Goal: Feedback & Contribution: Leave review/rating

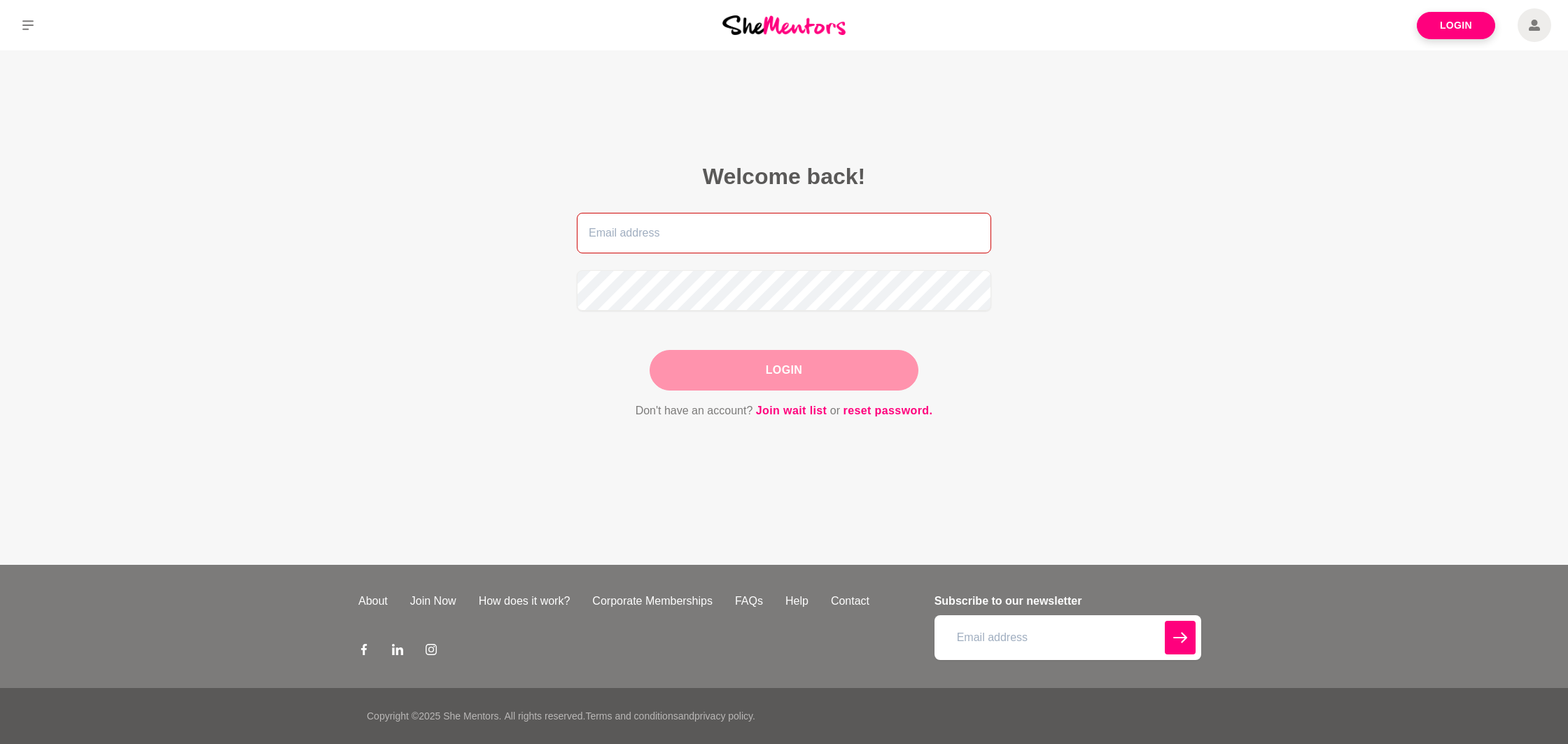
click at [749, 236] on input "email" at bounding box center [784, 232] width 414 height 40
type input "[EMAIL_ADDRESS][DOMAIN_NAME]"
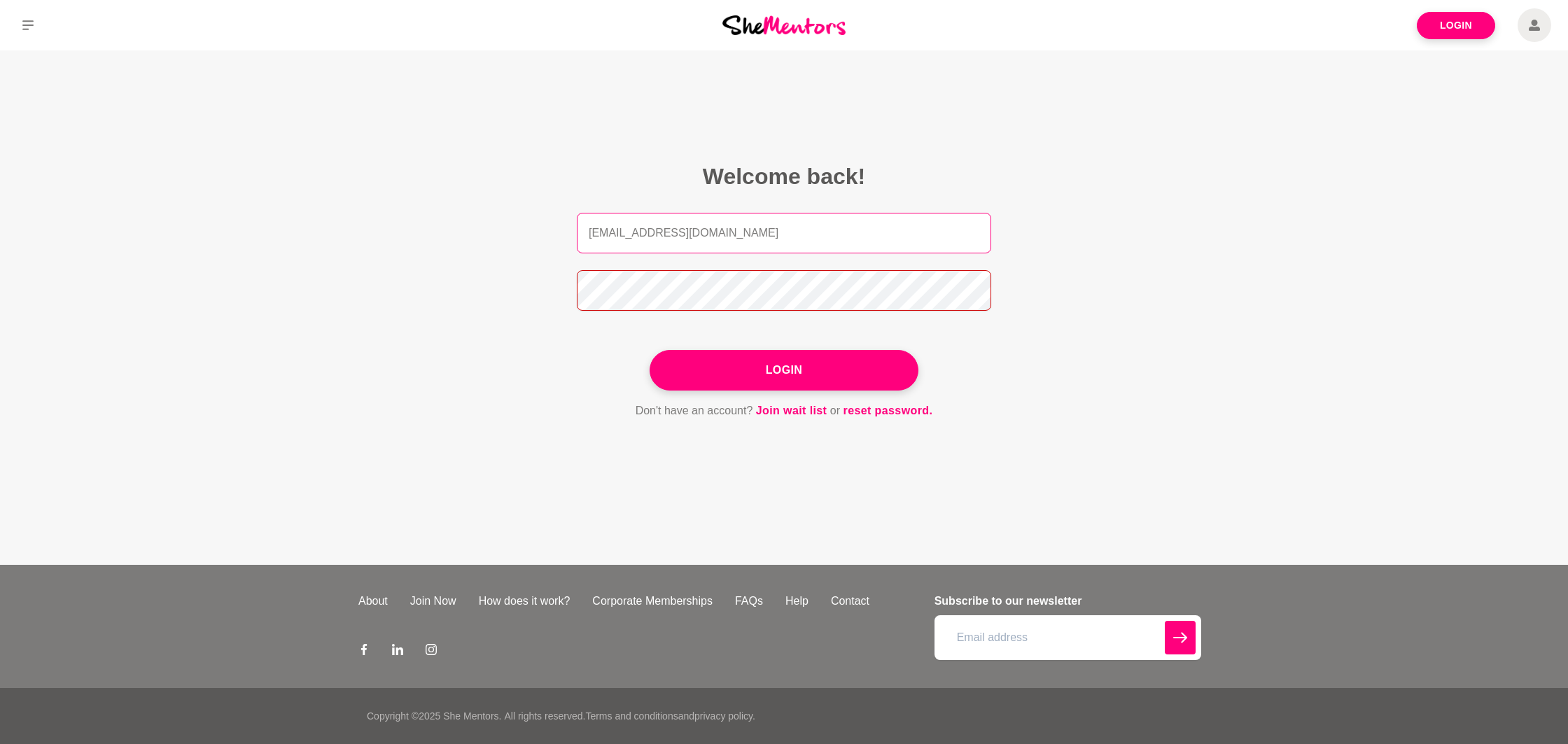
click at [649, 350] on button "Login" at bounding box center [783, 370] width 269 height 40
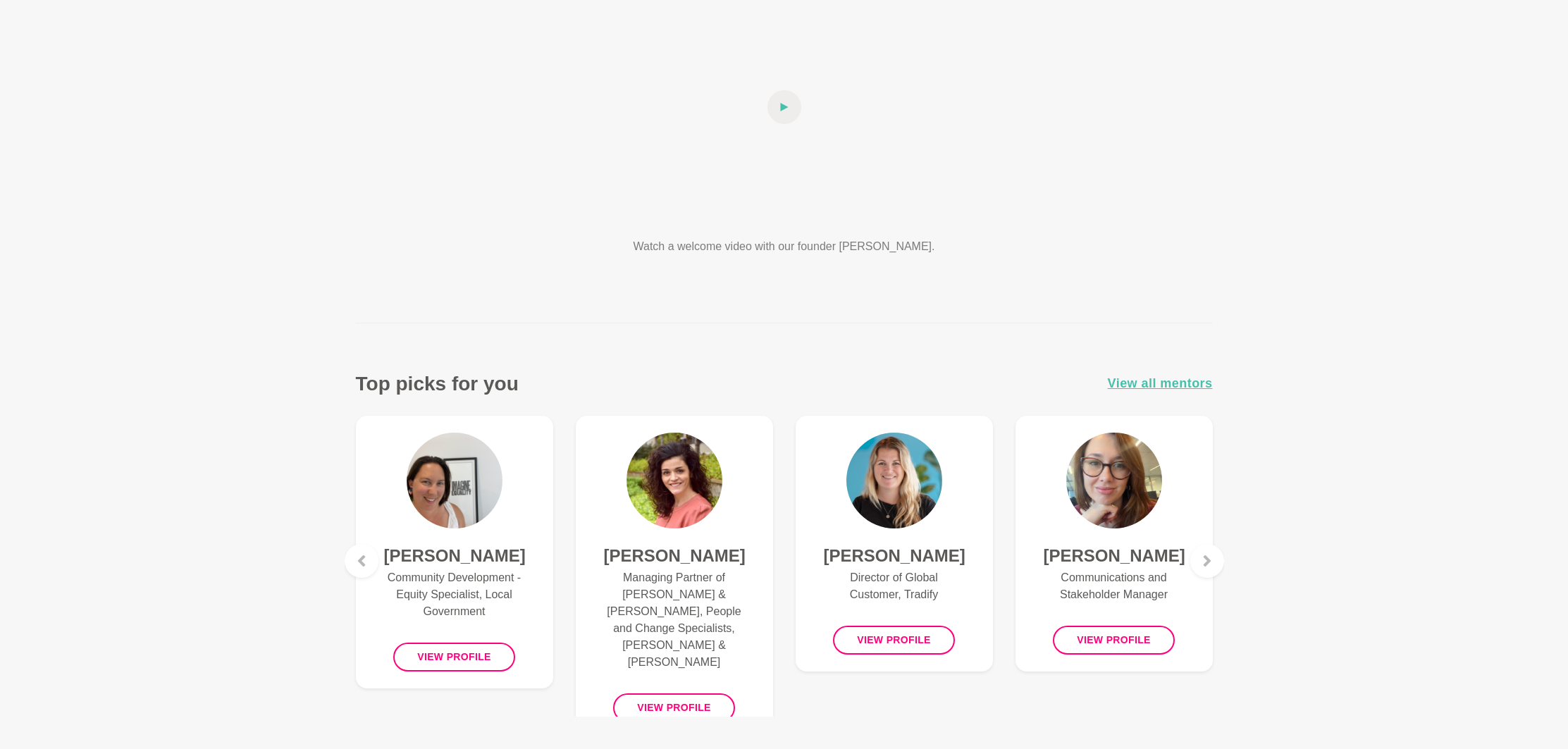
scroll to position [236, 0]
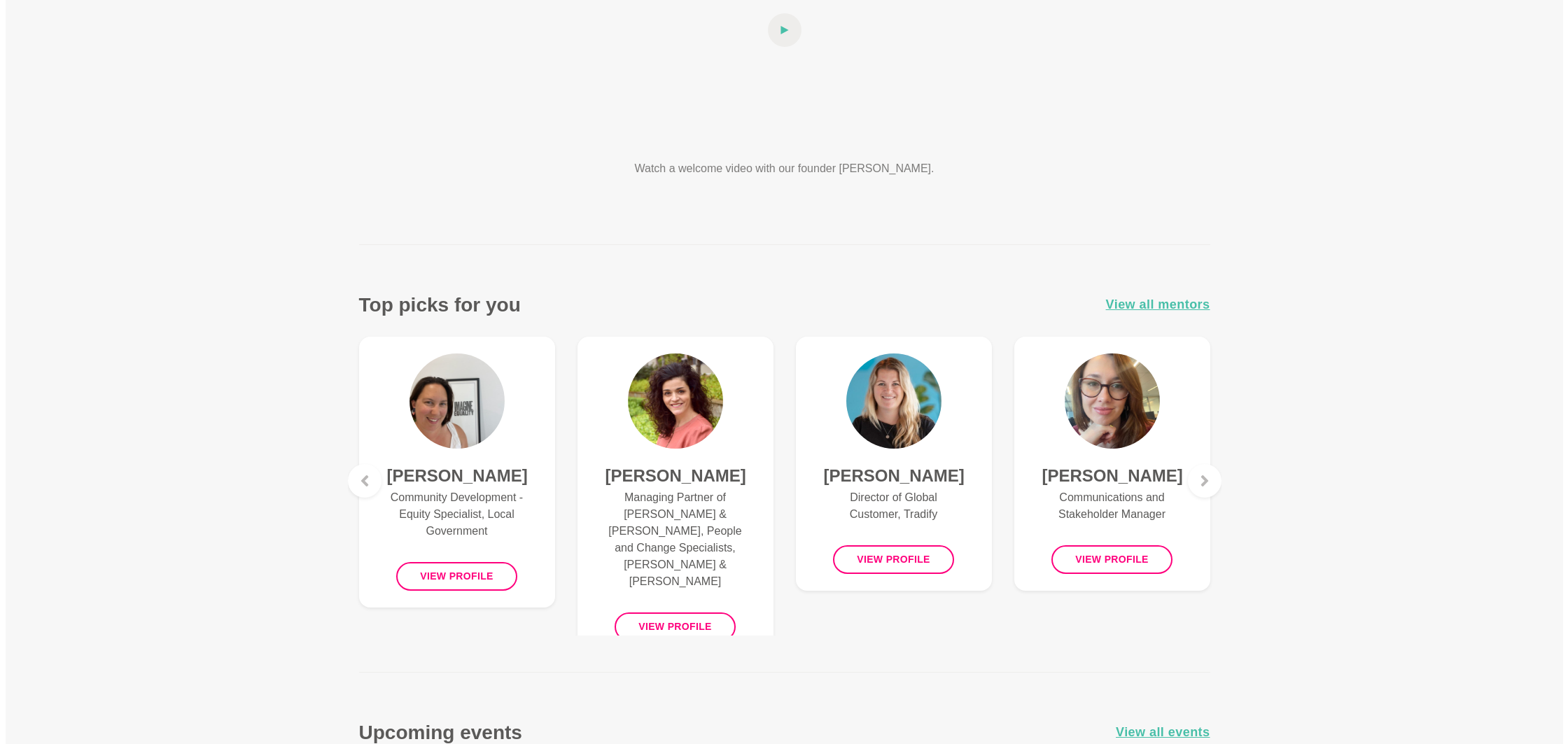
scroll to position [0, 0]
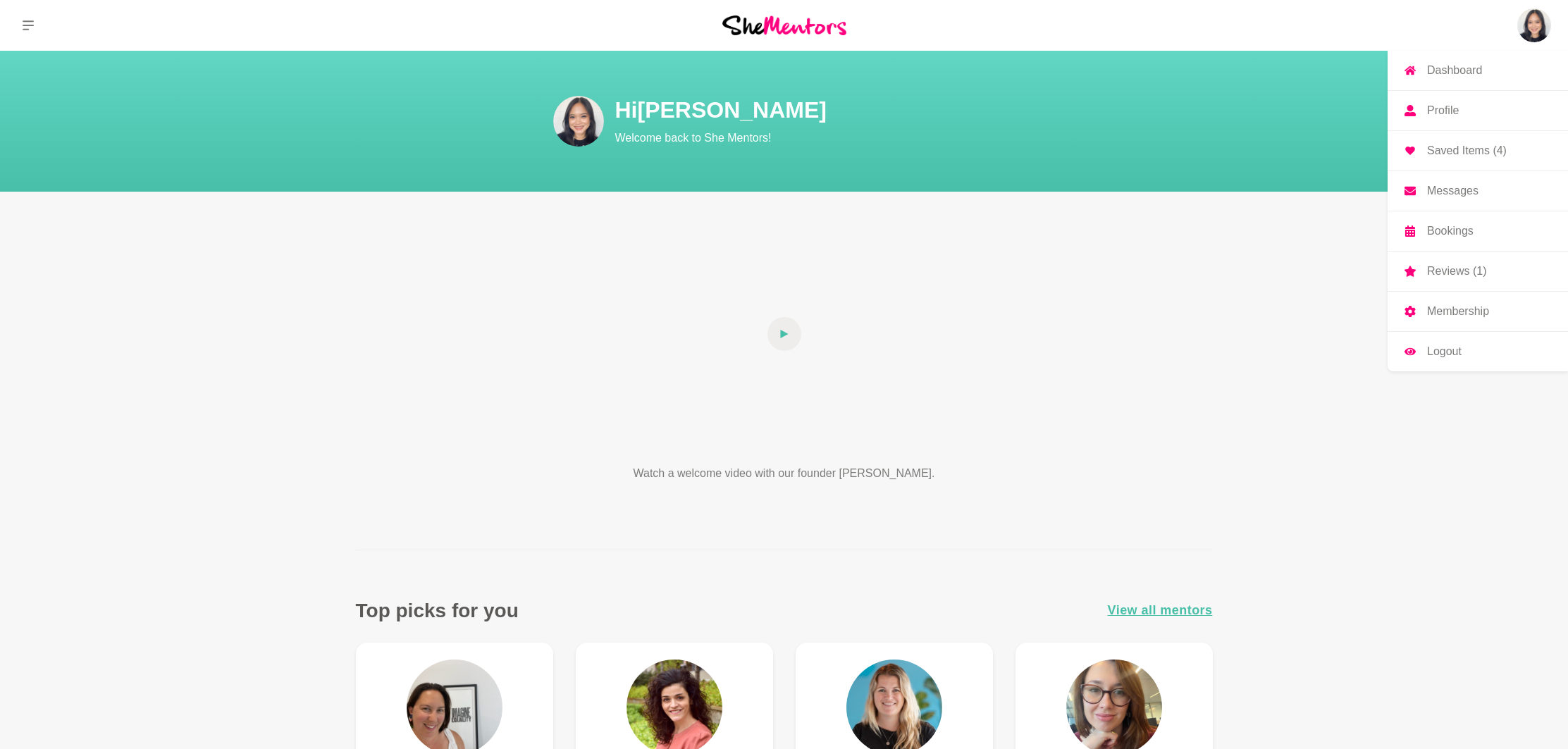
click at [1461, 61] on link "Dashboard" at bounding box center [1477, 70] width 180 height 39
click at [1454, 236] on p "Bookings" at bounding box center [1450, 231] width 47 height 12
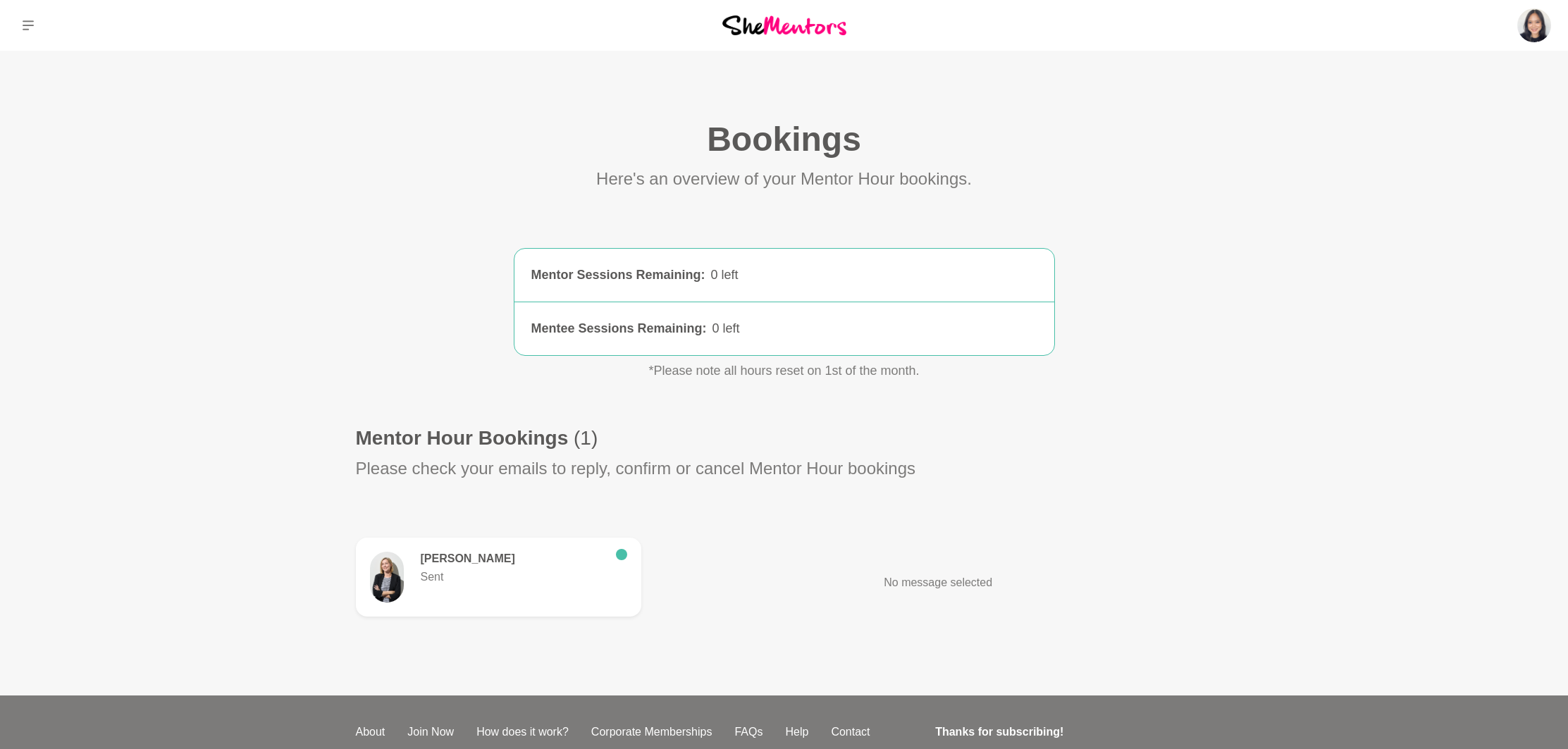
click at [1288, 254] on main "Bookings (0) Here's an overview of your Mentor Hour bookings. Mentor Sessions R…" at bounding box center [784, 373] width 1568 height 645
click at [1446, 277] on p "Reviews (1)" at bounding box center [1456, 271] width 59 height 12
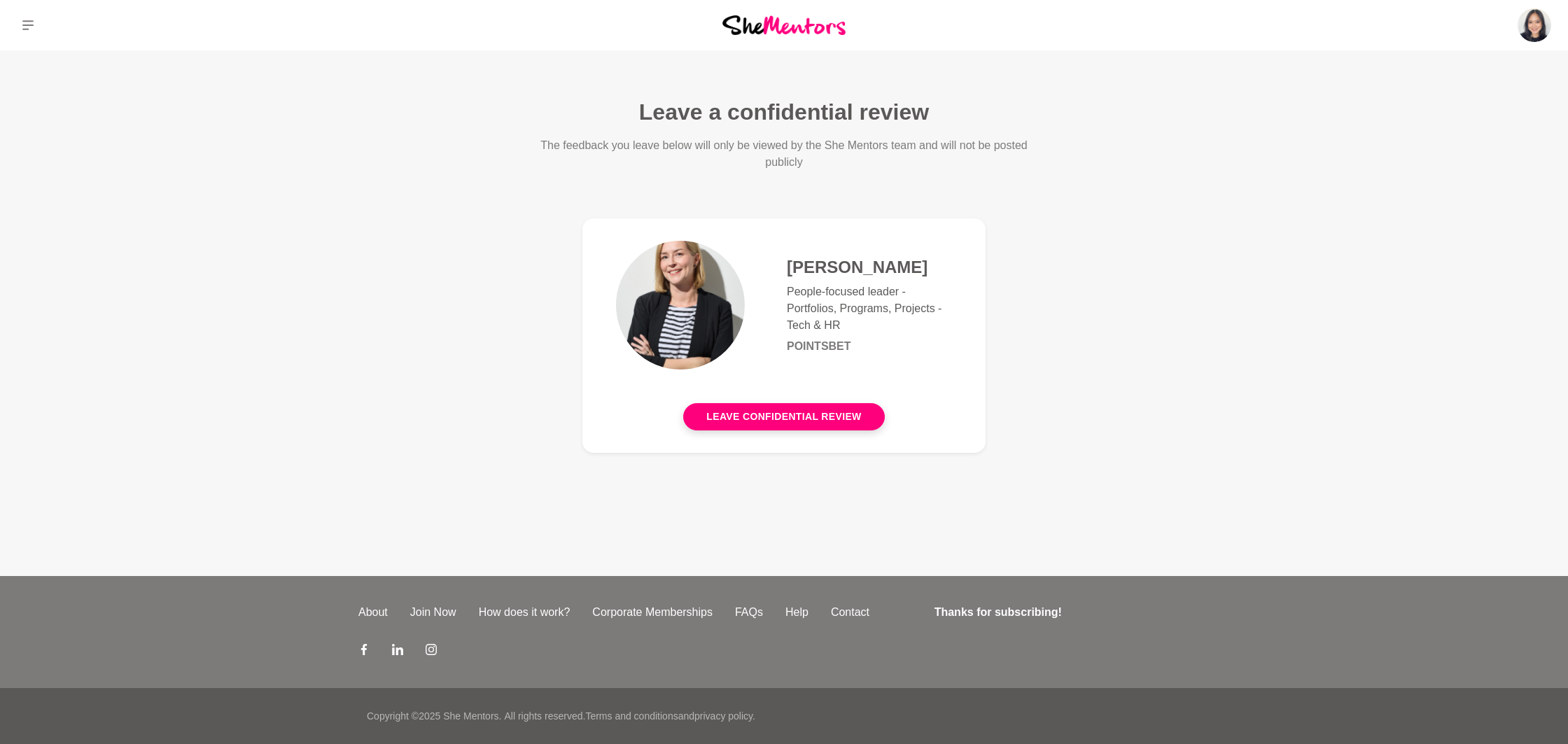
click at [1136, 301] on main "Leave a confidential review The feedback you leave below will only be viewed by…" at bounding box center [784, 275] width 1568 height 451
click at [853, 302] on p "People-focused leader - Portfolios, Programs, Projects - Tech & HR" at bounding box center [869, 309] width 165 height 50
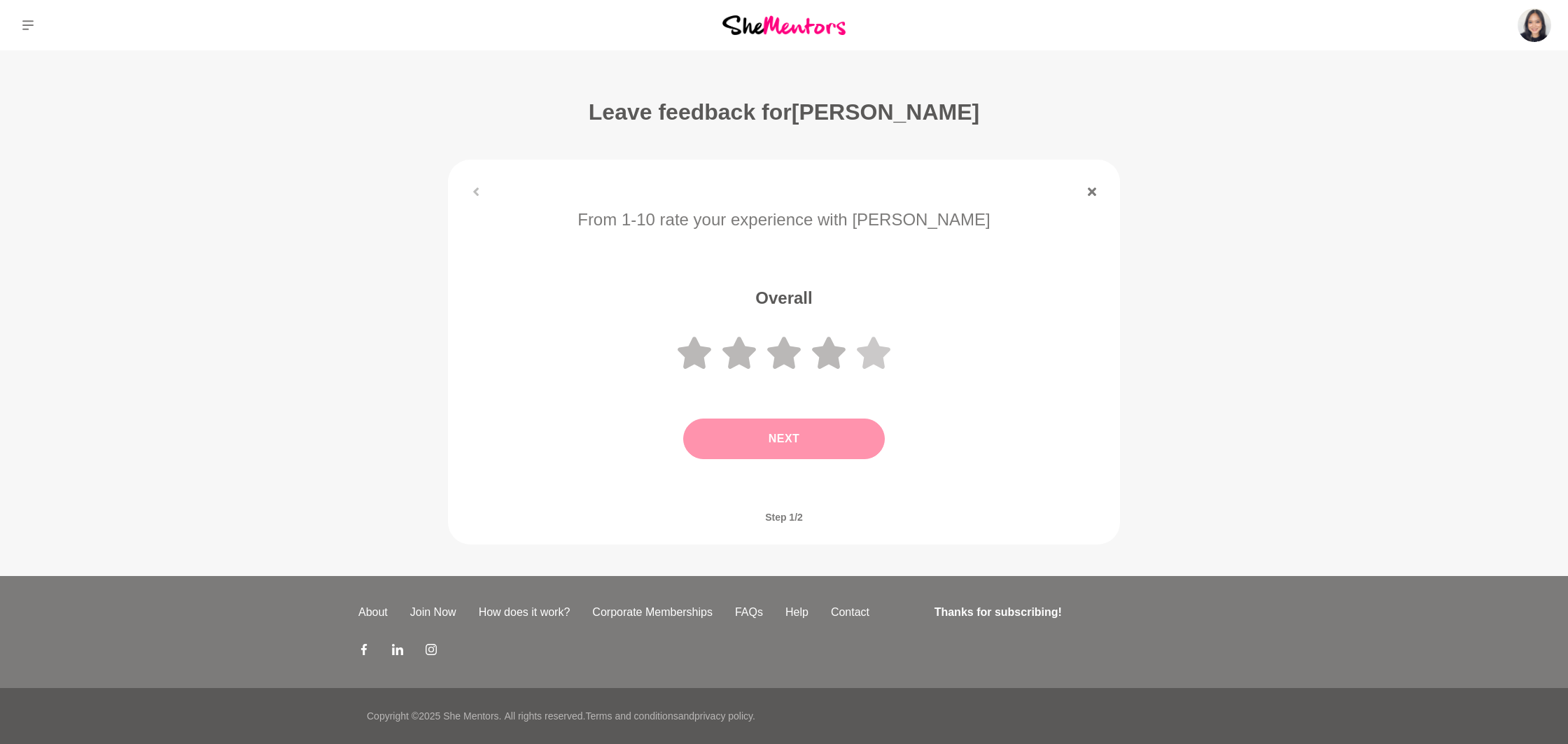
click at [882, 346] on icon at bounding box center [873, 353] width 34 height 34
click at [820, 428] on button "Next" at bounding box center [784, 438] width 202 height 40
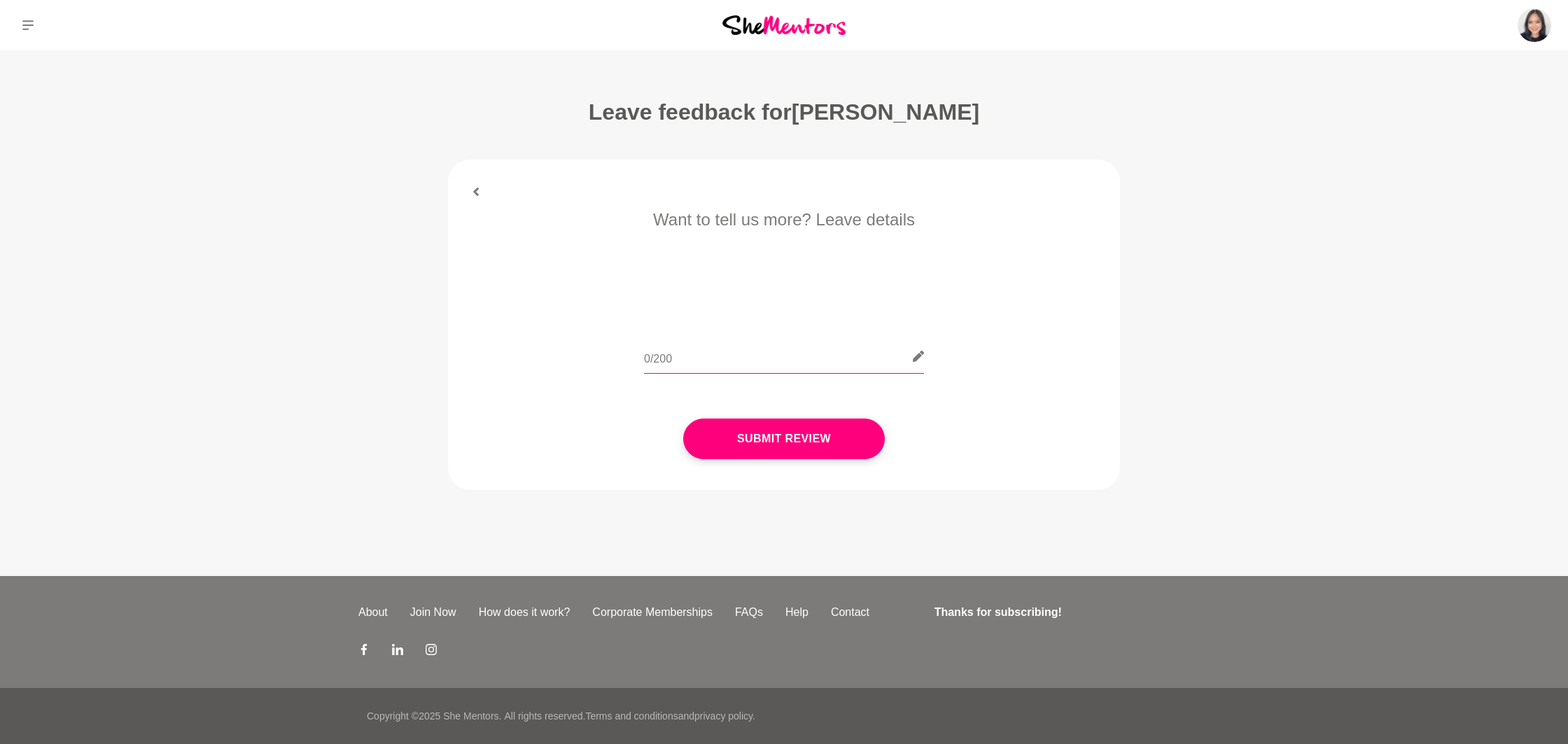
click at [778, 351] on input "text" at bounding box center [783, 357] width 280 height 34
type input "j"
drag, startPoint x: 720, startPoint y: 357, endPoint x: 538, endPoint y: 343, distance: 182.5
click at [538, 343] on div "[PERSON_NAME] was amazing. She gave me practical tips and advice to pursue my c…" at bounding box center [784, 365] width 632 height 51
click at [773, 374] on input "[PERSON_NAME] was amazing. She gave me practical tips and advice to pursue my c…" at bounding box center [783, 357] width 280 height 34
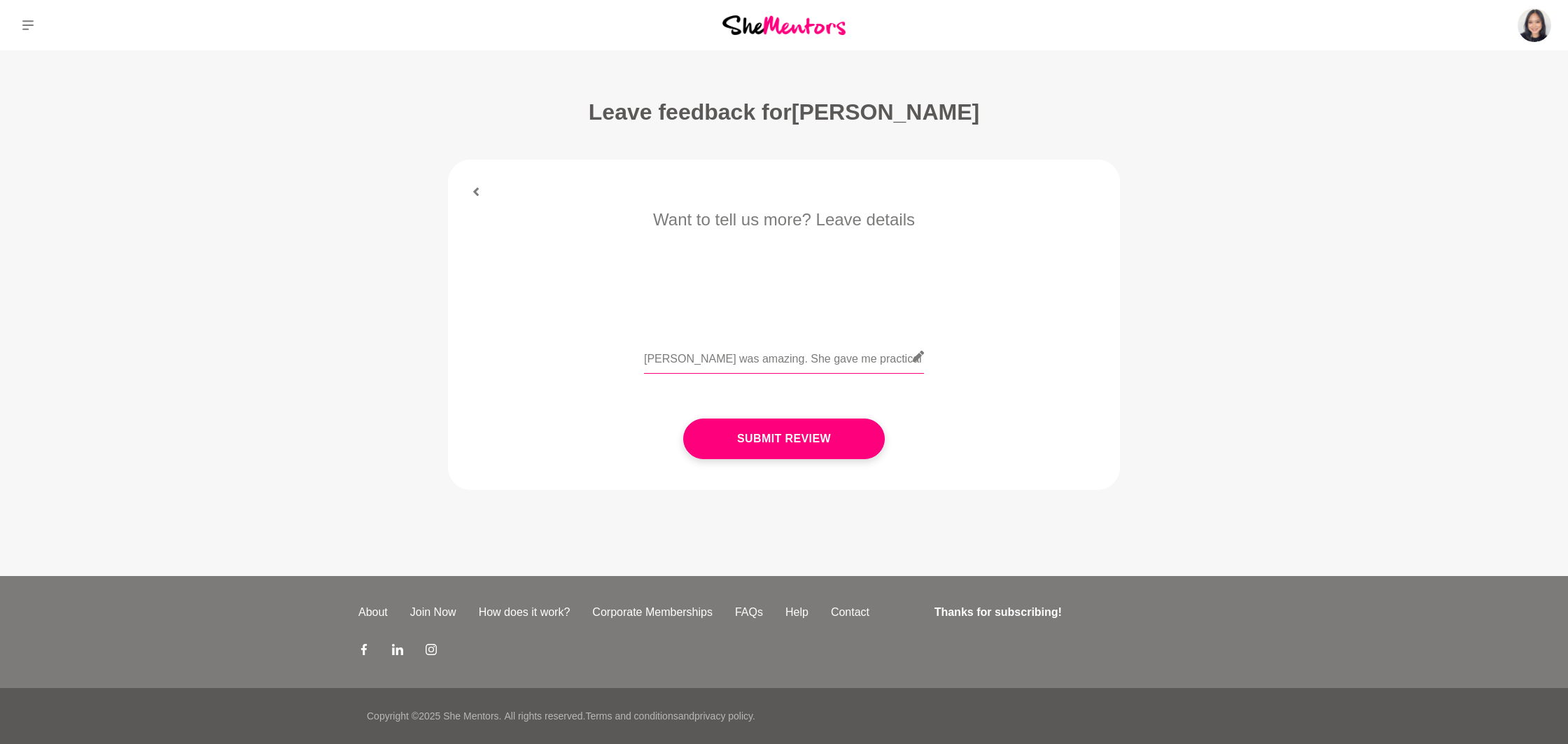
click at [747, 356] on input "[PERSON_NAME] was amazing. She gave me practical tips and advice to pursue my c…" at bounding box center [783, 357] width 280 height 34
click at [751, 359] on input "[PERSON_NAME] was amazing. She gave me practical tips and advice to pursue my c…" at bounding box center [783, 357] width 280 height 34
click at [737, 361] on input "[PERSON_NAME] was amazing. She gave me practical tips and advice to pursue my c…" at bounding box center [783, 357] width 280 height 34
click at [759, 359] on input "[PERSON_NAME] was amazing! She gave me practical tips and advice to pursue my c…" at bounding box center [783, 357] width 280 height 34
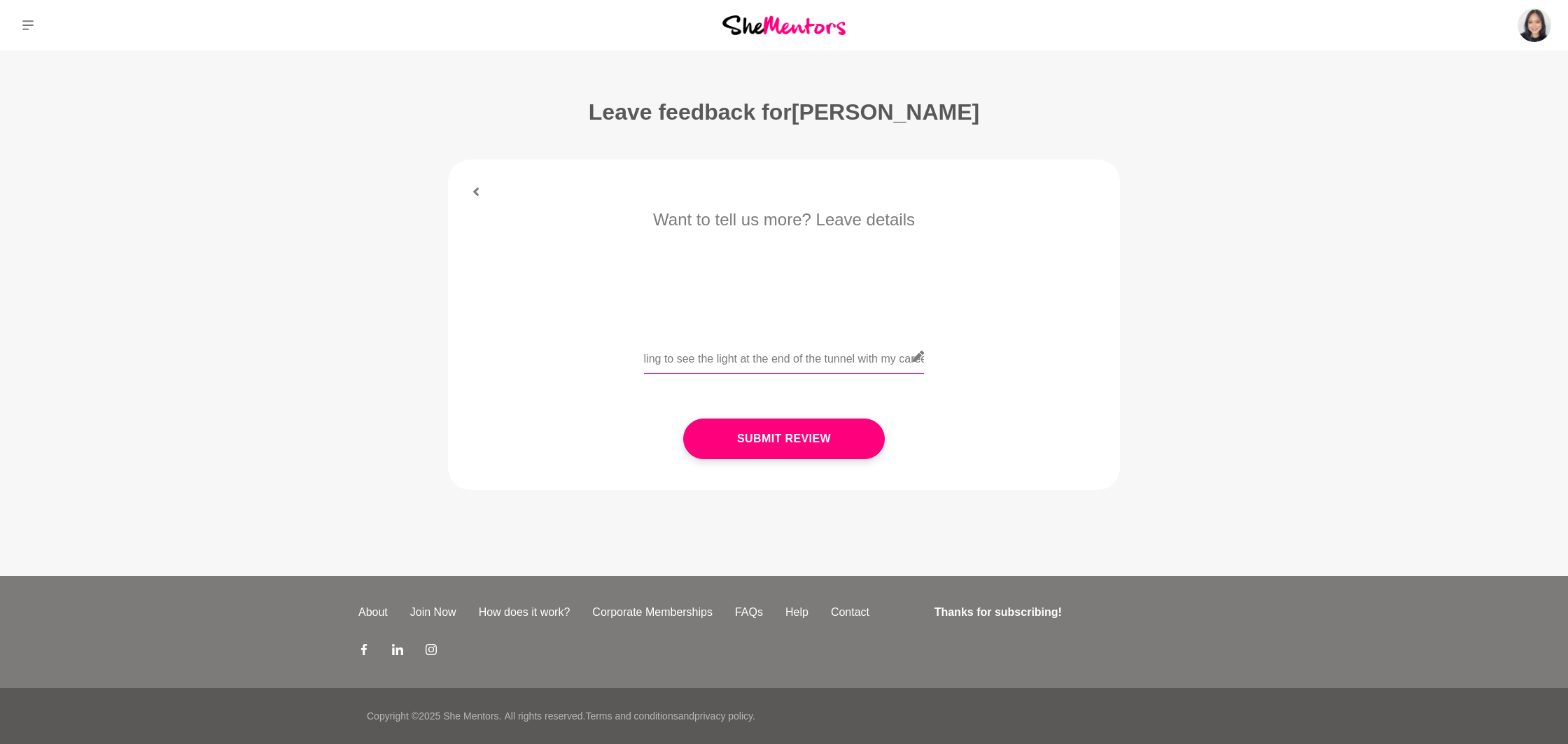
scroll to position [0, 536]
drag, startPoint x: 841, startPoint y: 358, endPoint x: 1151, endPoint y: 365, distance: 310.1
click at [1151, 365] on main "Leave feedback for [PERSON_NAME] From 1-10 rate your experience with [PERSON_NA…" at bounding box center [784, 284] width 1568 height 468
type input "[PERSON_NAME] was amazing! I was struggling to see the light at the end of the …"
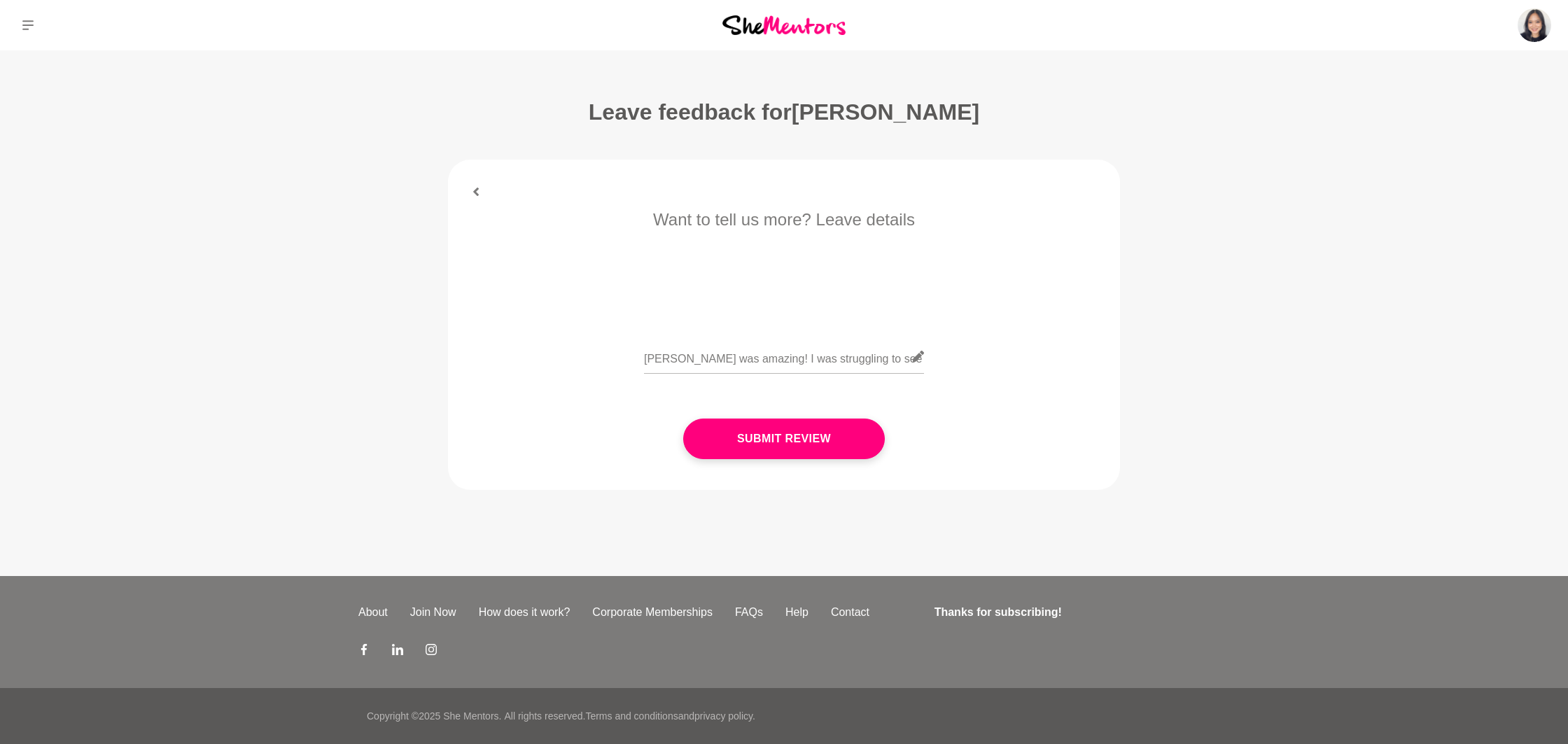
click at [366, 384] on main "Leave feedback for [PERSON_NAME] From 1-10 rate your experience with [PERSON_NA…" at bounding box center [784, 284] width 1568 height 468
click at [848, 371] on input "[PERSON_NAME] was amazing! I was struggling to see the light at the end of the …" at bounding box center [783, 357] width 280 height 34
click at [808, 365] on input "[PERSON_NAME] was amazing! I was struggling to see the light at the end of the …" at bounding box center [783, 357] width 280 height 34
drag, startPoint x: 808, startPoint y: 357, endPoint x: 995, endPoint y: 363, distance: 187.1
click at [995, 363] on div "[PERSON_NAME] was amazing! I was struggling to see the light at the end of the …" at bounding box center [784, 365] width 632 height 51
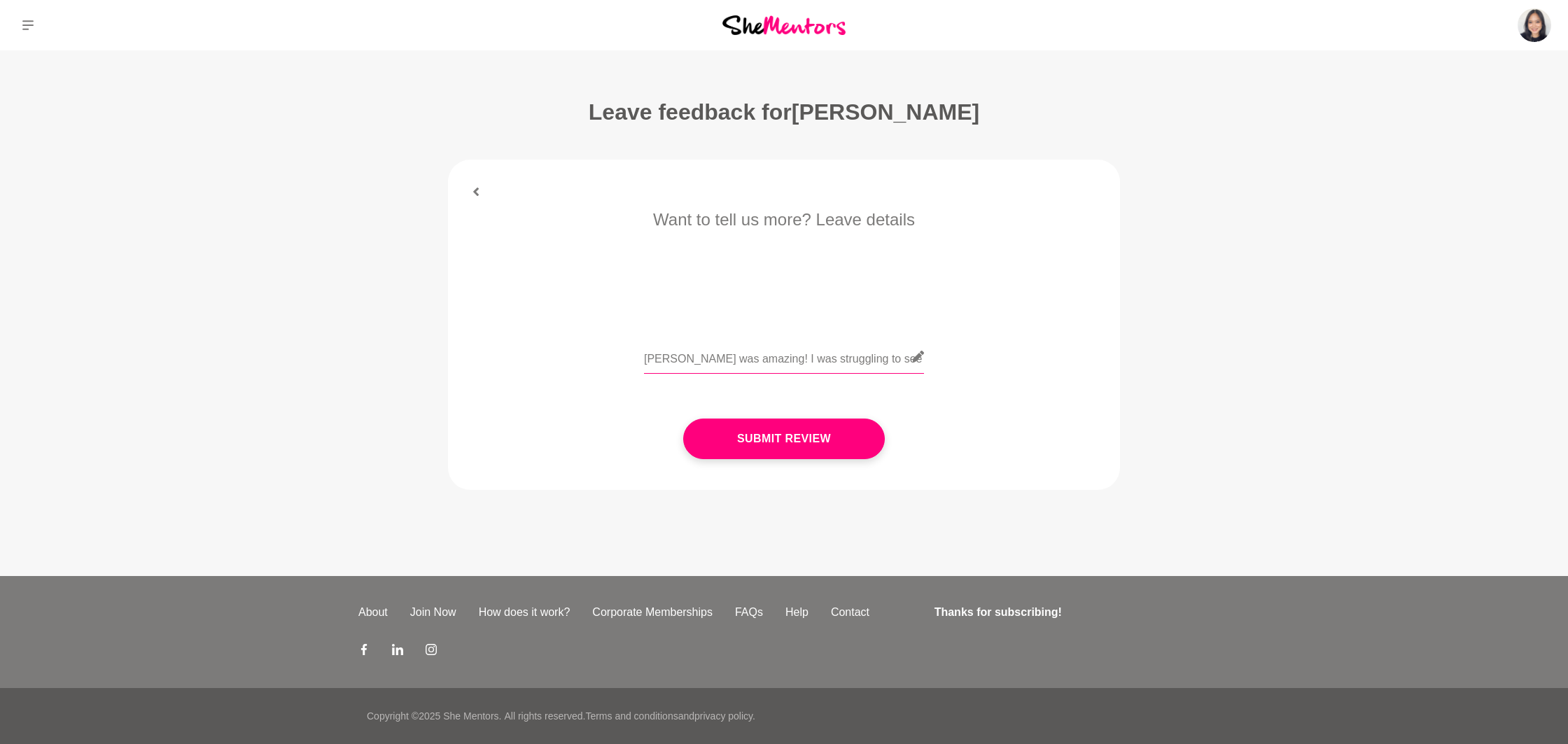
click at [890, 359] on input "[PERSON_NAME] was amazing! I was struggling to see the light at the end of the …" at bounding box center [783, 357] width 280 height 34
drag, startPoint x: 895, startPoint y: 358, endPoint x: 976, endPoint y: 359, distance: 81.0
click at [976, 359] on div "[PERSON_NAME] was amazing! I was struggling to see the light at the end of the …" at bounding box center [784, 365] width 632 height 51
click at [774, 360] on input "[PERSON_NAME] was amazing! I was struggling to see the light at the end of the …" at bounding box center [783, 357] width 280 height 34
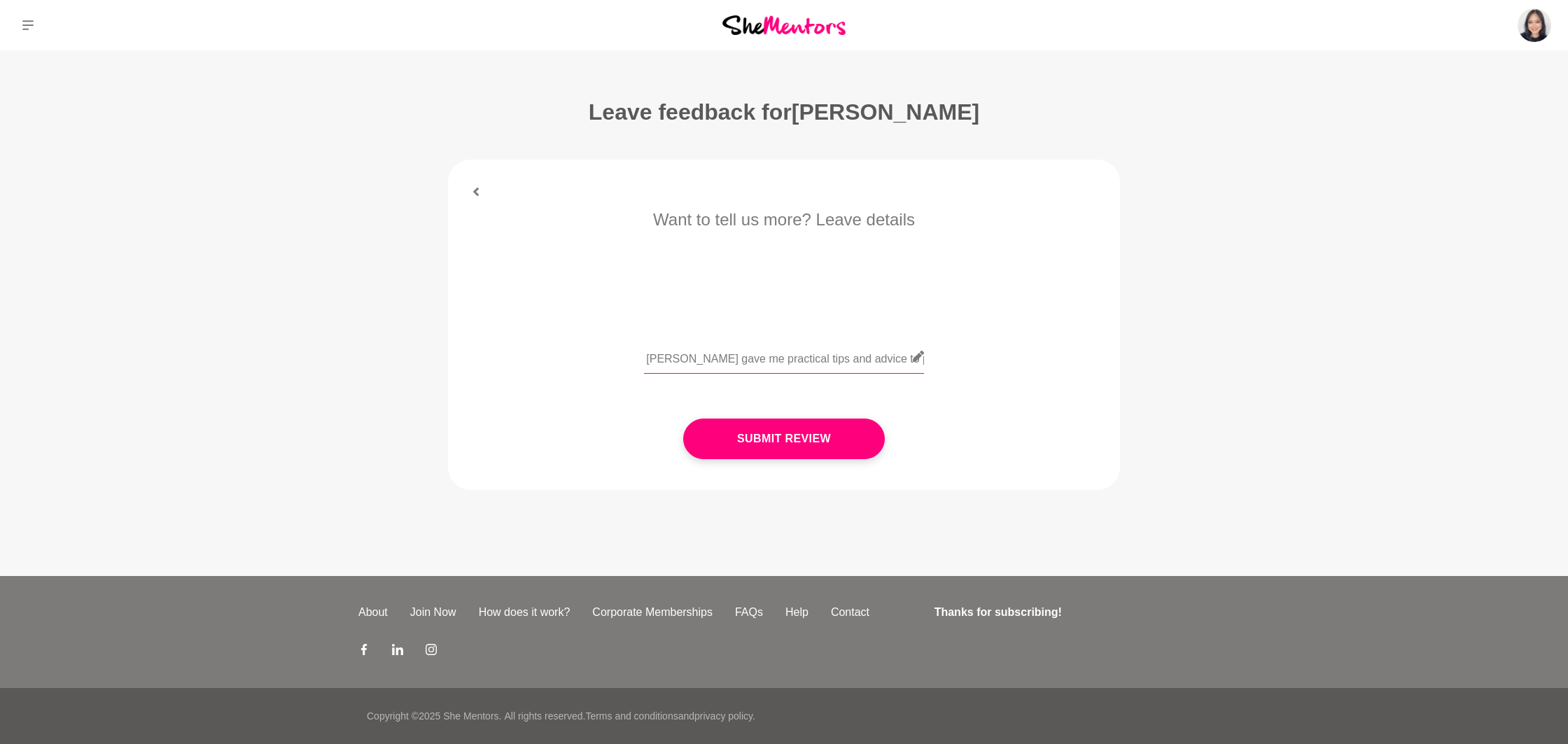
click at [774, 359] on input "[PERSON_NAME] was amazing! I was struggling to see the light at the end of the …" at bounding box center [783, 357] width 280 height 34
click at [761, 359] on input "[PERSON_NAME] was amazing! I was struggling to see the light at the end of the …" at bounding box center [783, 357] width 280 height 34
drag, startPoint x: 795, startPoint y: 358, endPoint x: 949, endPoint y: 358, distance: 154.0
click at [949, 358] on div "[PERSON_NAME] was amazing! I was struggling to see the light at the end of the …" at bounding box center [784, 365] width 632 height 51
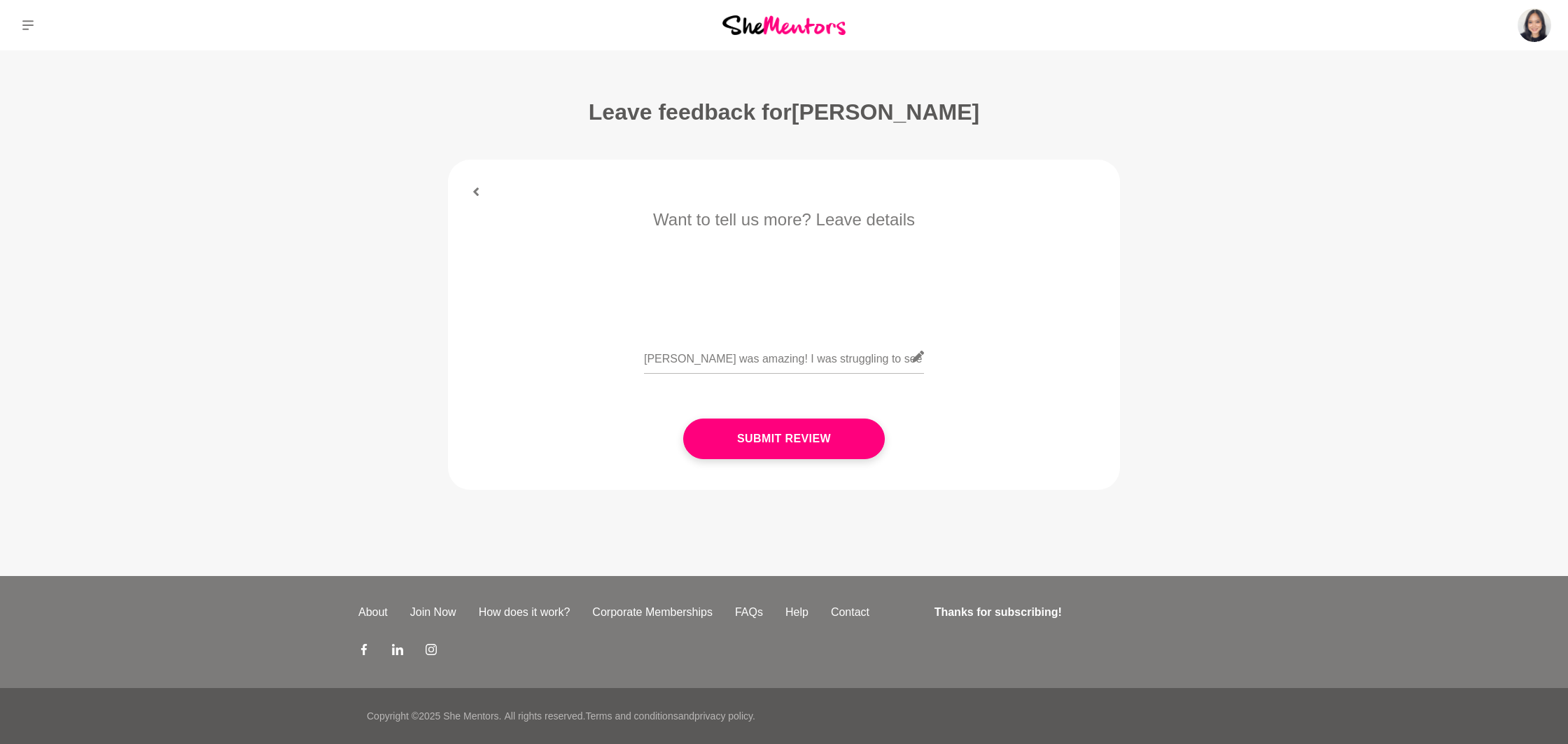
click at [478, 197] on figure "From 1-10 rate your experience with [PERSON_NAME] Overall Submit Review Want to…" at bounding box center [784, 325] width 672 height 331
click at [478, 197] on figure "From 1-10 rate your experience with [PERSON_NAME] Overall Submit Review Want to…" at bounding box center [784, 325] width 672 height 331
click at [477, 194] on icon at bounding box center [475, 191] width 5 height 8
click at [1088, 192] on icon at bounding box center [1091, 191] width 8 height 8
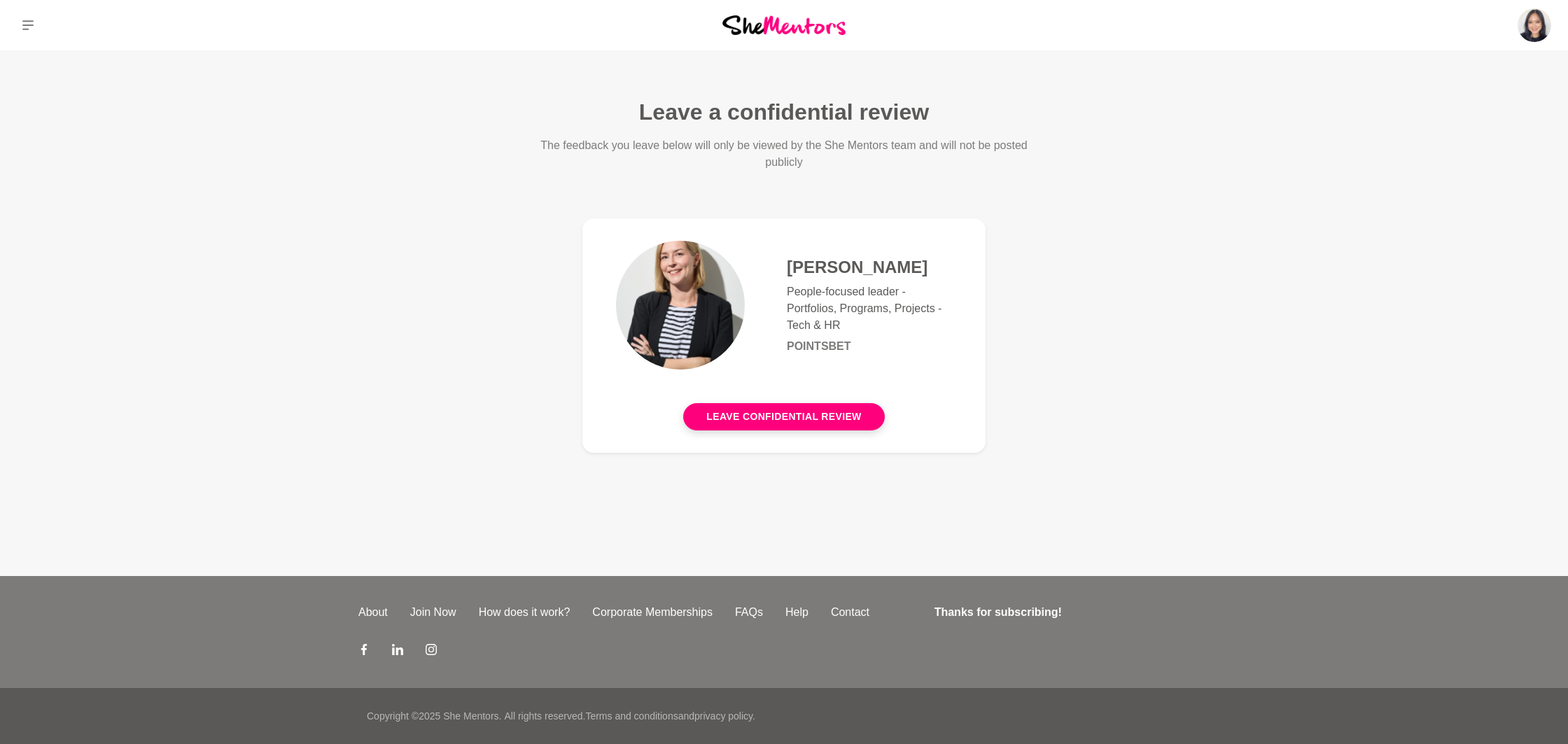
click at [1077, 188] on main "Leave a confidential review The feedback you leave below will only be viewed by…" at bounding box center [784, 275] width 1568 height 451
click at [752, 416] on button "Leave confidential review" at bounding box center [784, 417] width 201 height 27
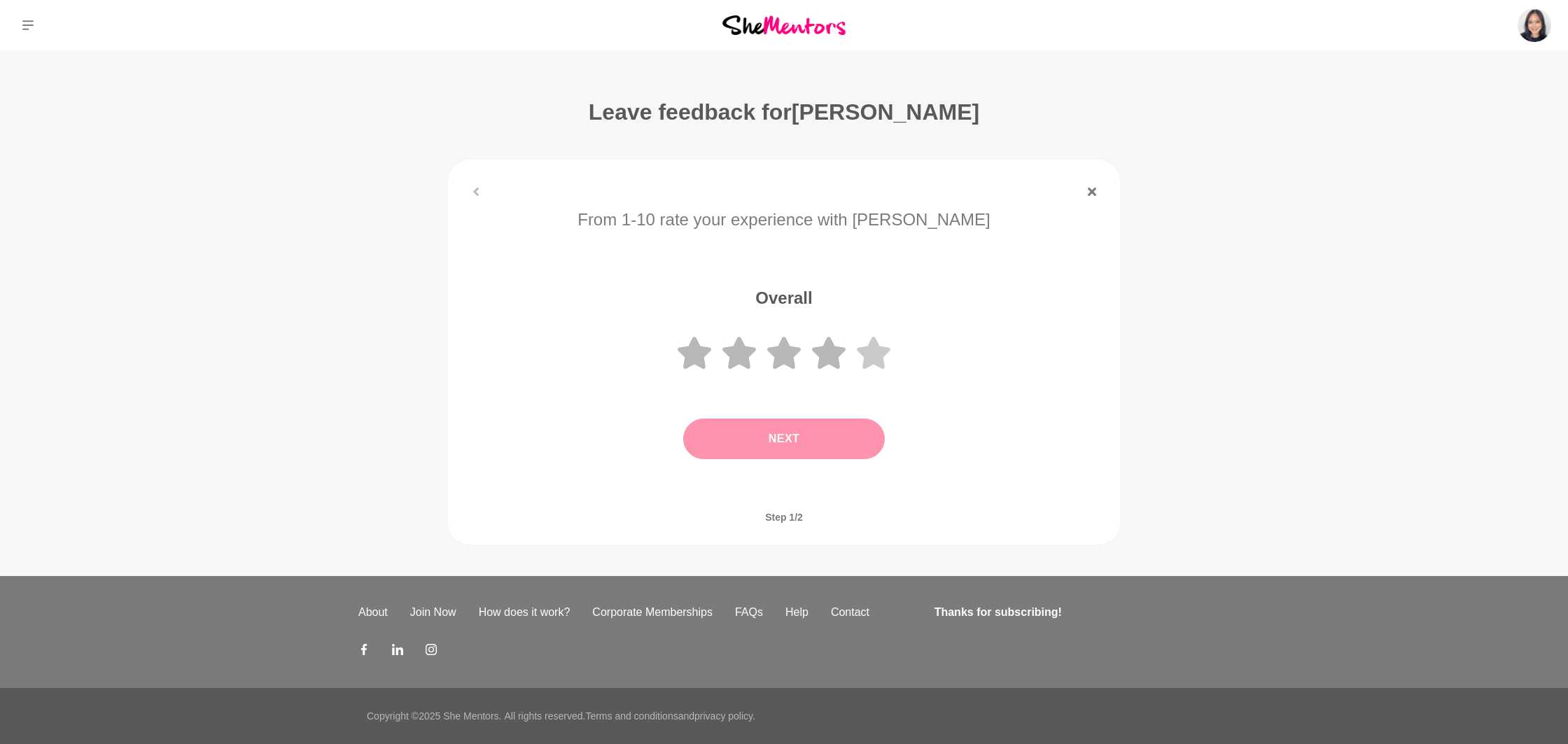
click at [878, 351] on icon at bounding box center [873, 353] width 34 height 32
click at [851, 430] on button "Next" at bounding box center [784, 438] width 202 height 40
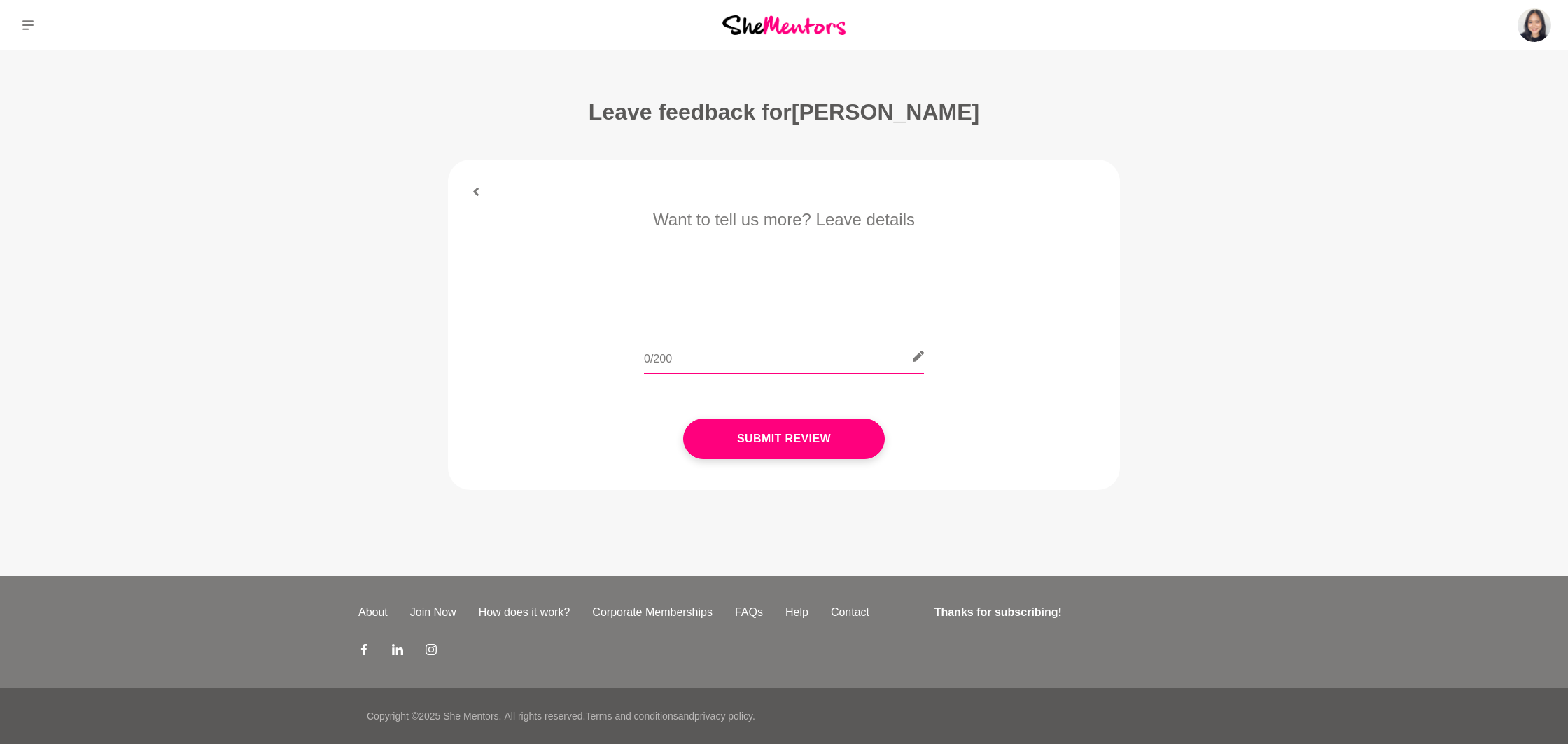
click at [811, 374] on div at bounding box center [783, 365] width 280 height 51
click at [810, 364] on input "text" at bounding box center [783, 357] width 280 height 34
paste input "[PERSON_NAME] was amazing! I was struggling to see the light at the end of the …"
type input "[PERSON_NAME] was amazing! I was struggling to see the light at the end of the …"
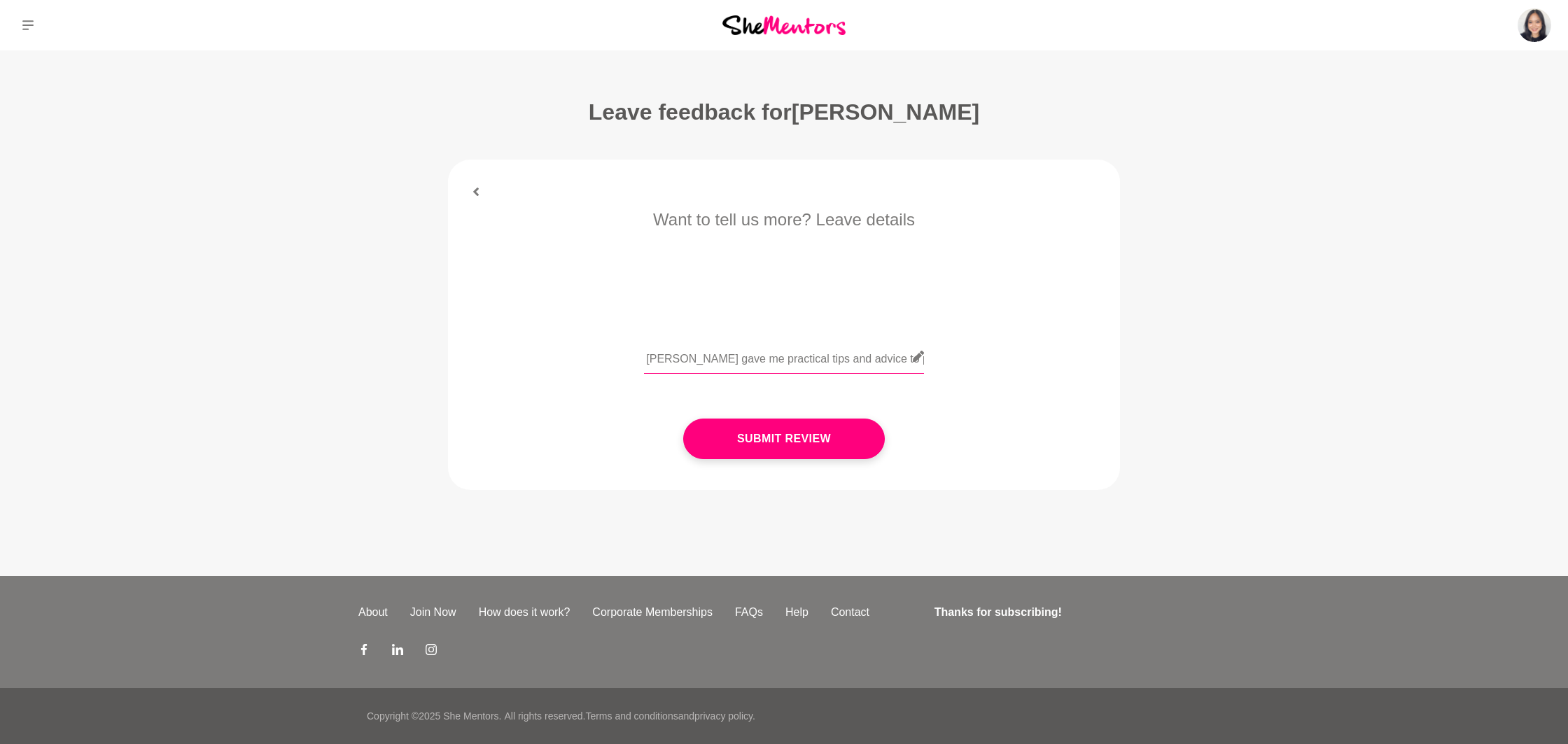
drag, startPoint x: 798, startPoint y: 359, endPoint x: 1147, endPoint y: 361, distance: 349.0
click at [1147, 361] on main "Leave feedback for [PERSON_NAME] From 1-10 rate your experience with [PERSON_NA…" at bounding box center [784, 284] width 1568 height 468
click at [904, 366] on input "[PERSON_NAME] was amazing! I was struggling to see the light at the end of the …" at bounding box center [783, 357] width 280 height 34
drag, startPoint x: 901, startPoint y: 361, endPoint x: 952, endPoint y: 365, distance: 51.2
click at [952, 365] on div "[PERSON_NAME] was amazing! I was struggling to see the light at the end of the …" at bounding box center [784, 365] width 632 height 51
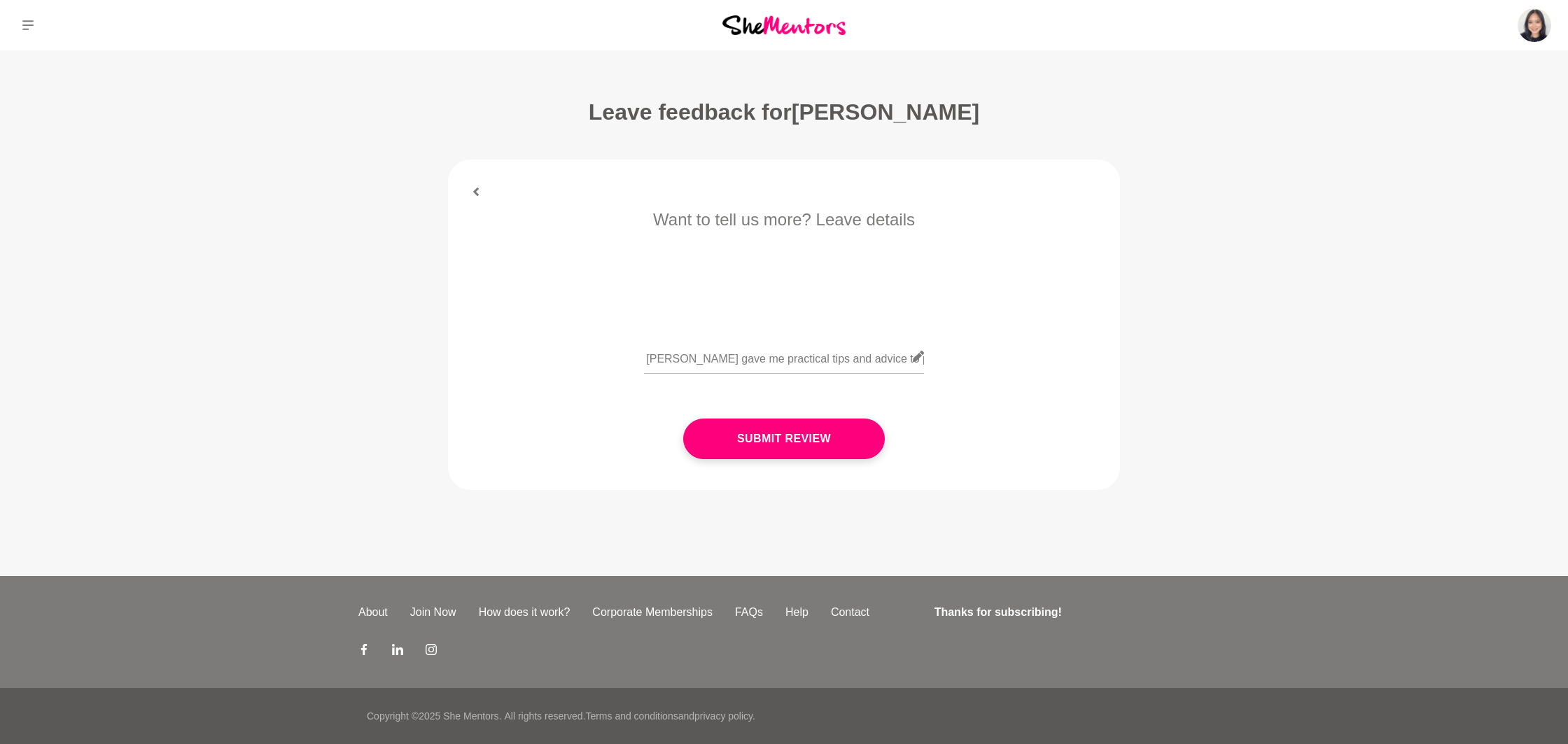
scroll to position [0, 0]
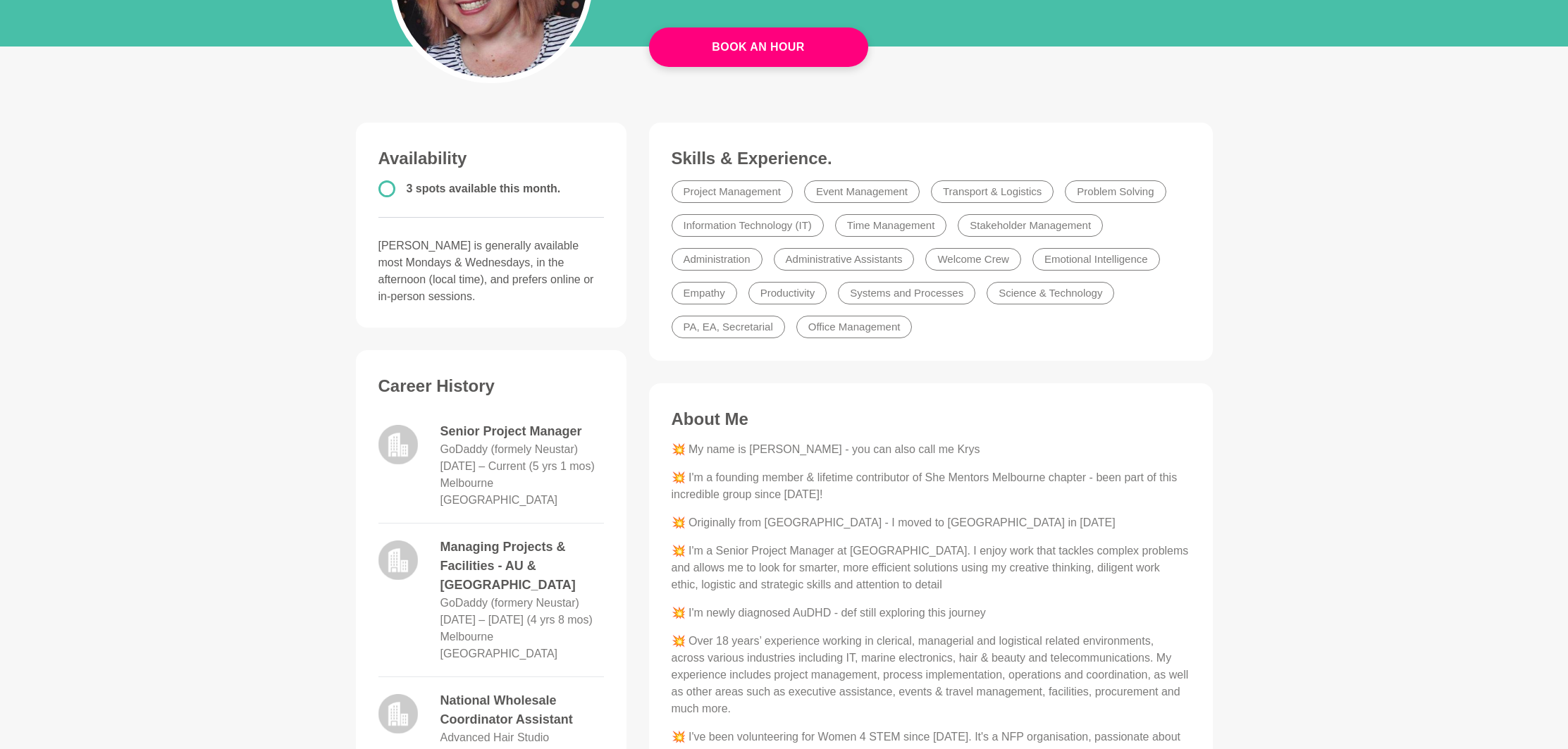
scroll to position [536, 0]
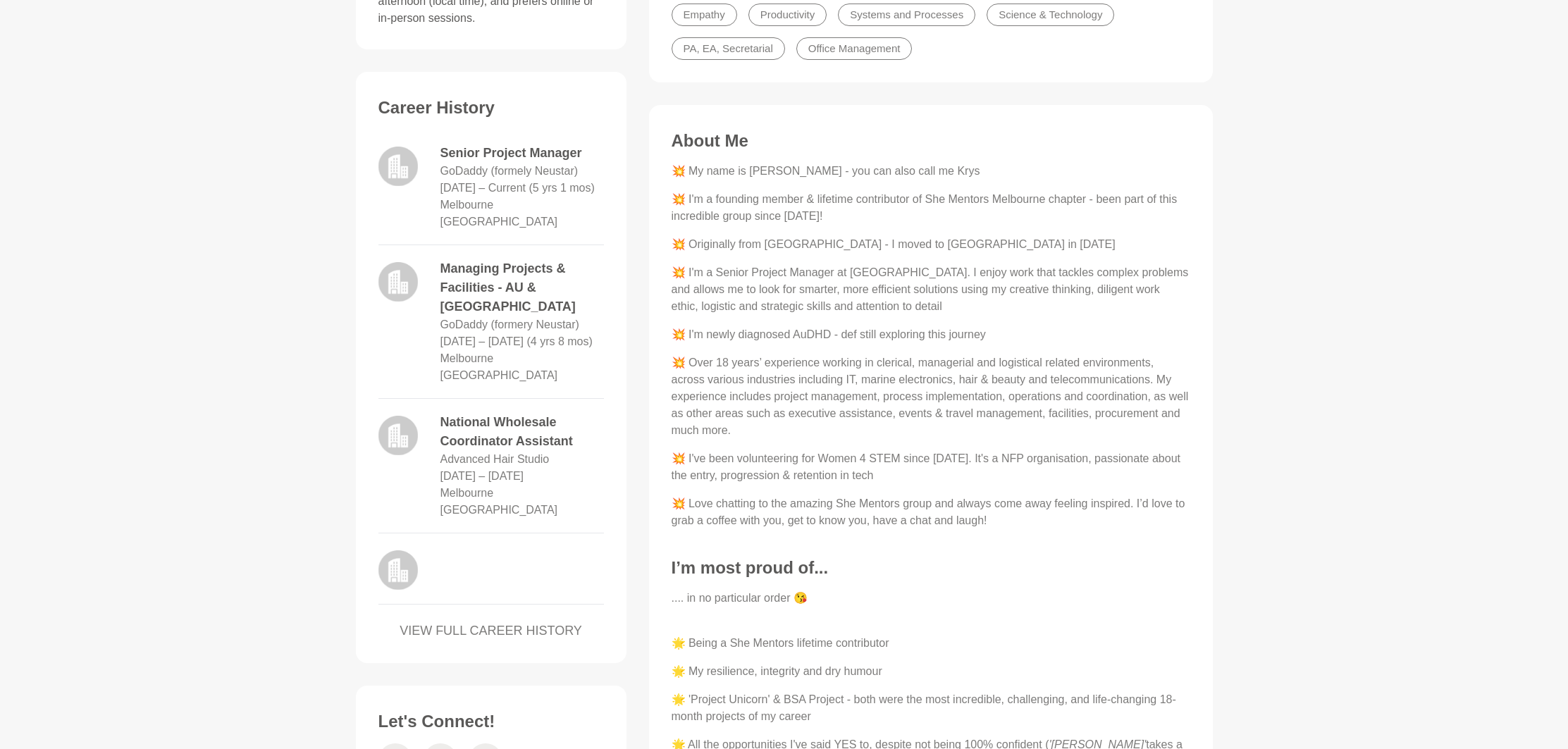
click at [538, 561] on div "Career History Senior Project Manager GoDaddy (formely Neustar) [DATE] – Curren…" at bounding box center [491, 373] width 242 height 552
click at [533, 622] on link "VIEW FULL CAREER HISTORY" at bounding box center [491, 631] width 226 height 19
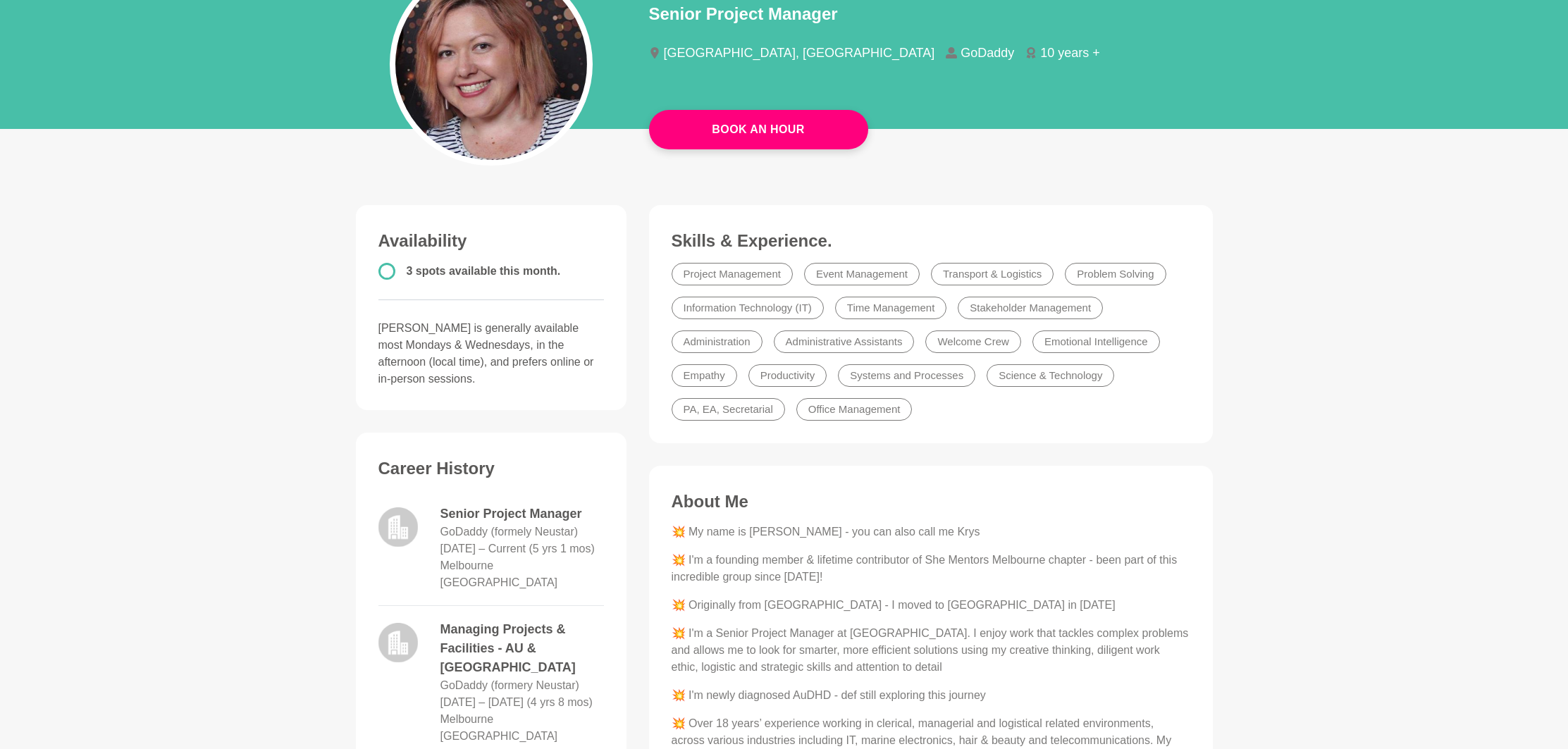
scroll to position [412, 0]
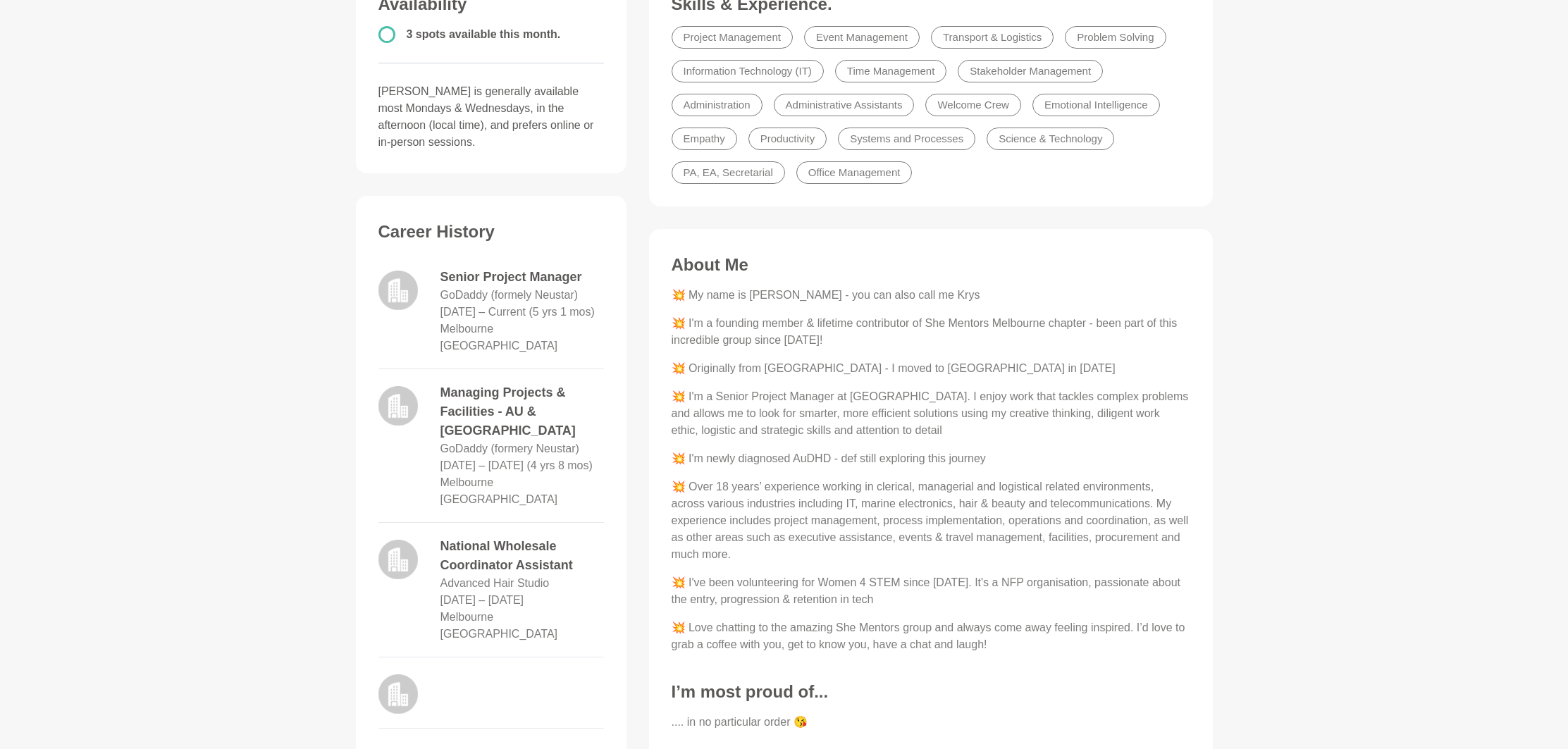
click at [805, 414] on p "💥 I'm a Senior Project Manager at GoDaddy. I enjoy work that tackles complex pr…" at bounding box center [931, 414] width 519 height 51
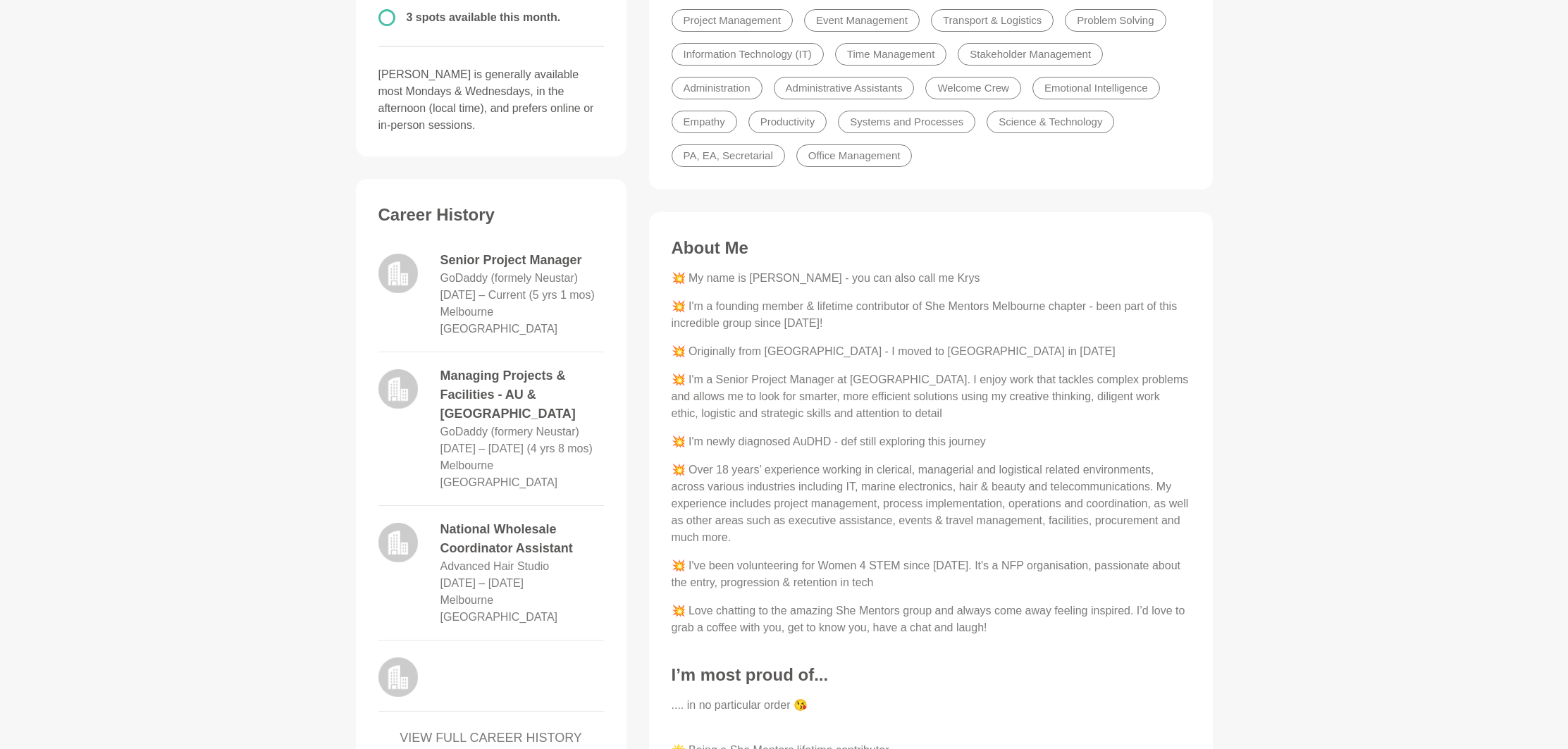
scroll to position [684, 0]
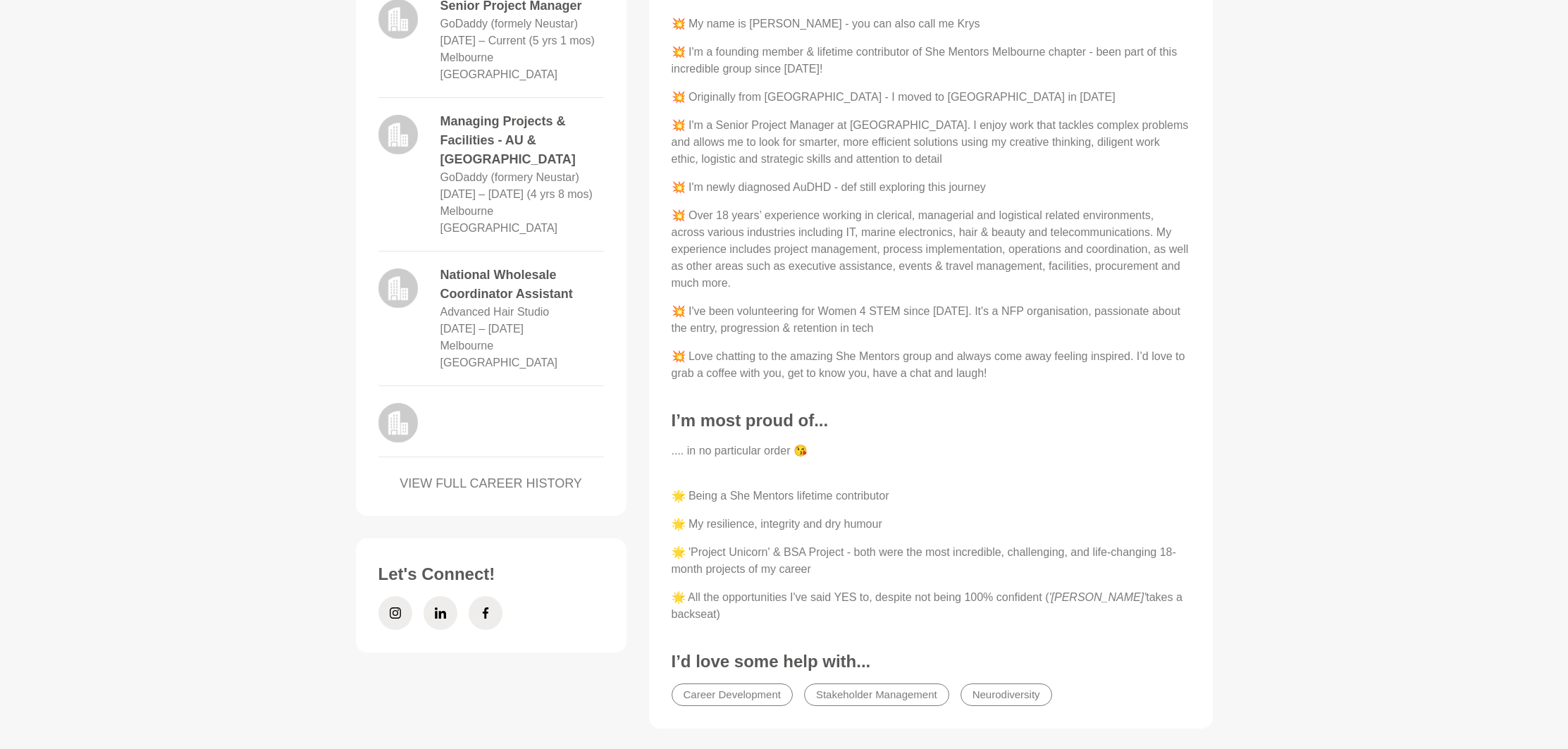
click at [532, 474] on link "VIEW FULL CAREER HISTORY" at bounding box center [491, 483] width 226 height 19
